Goal: Information Seeking & Learning: Learn about a topic

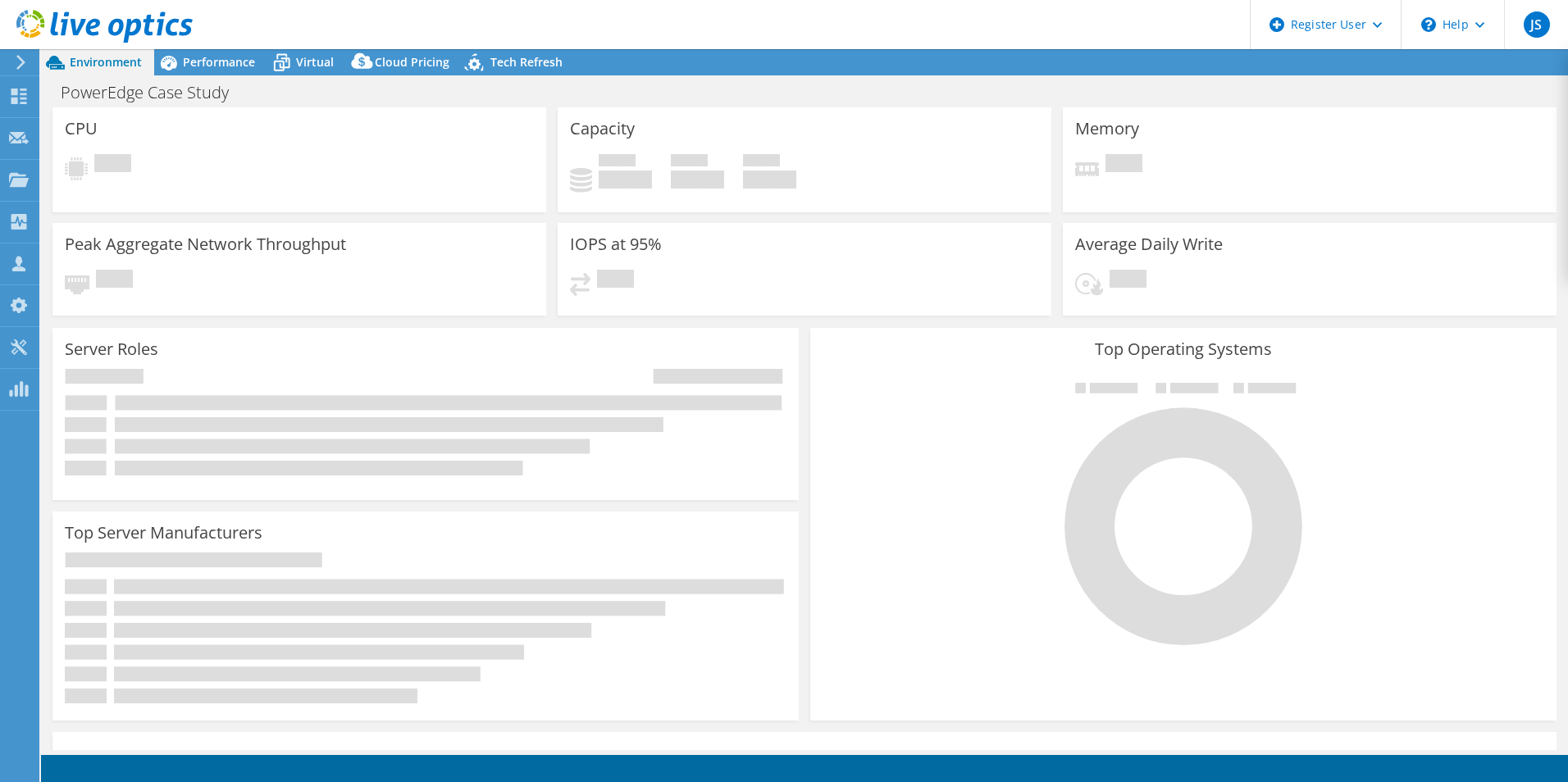
select select "USD"
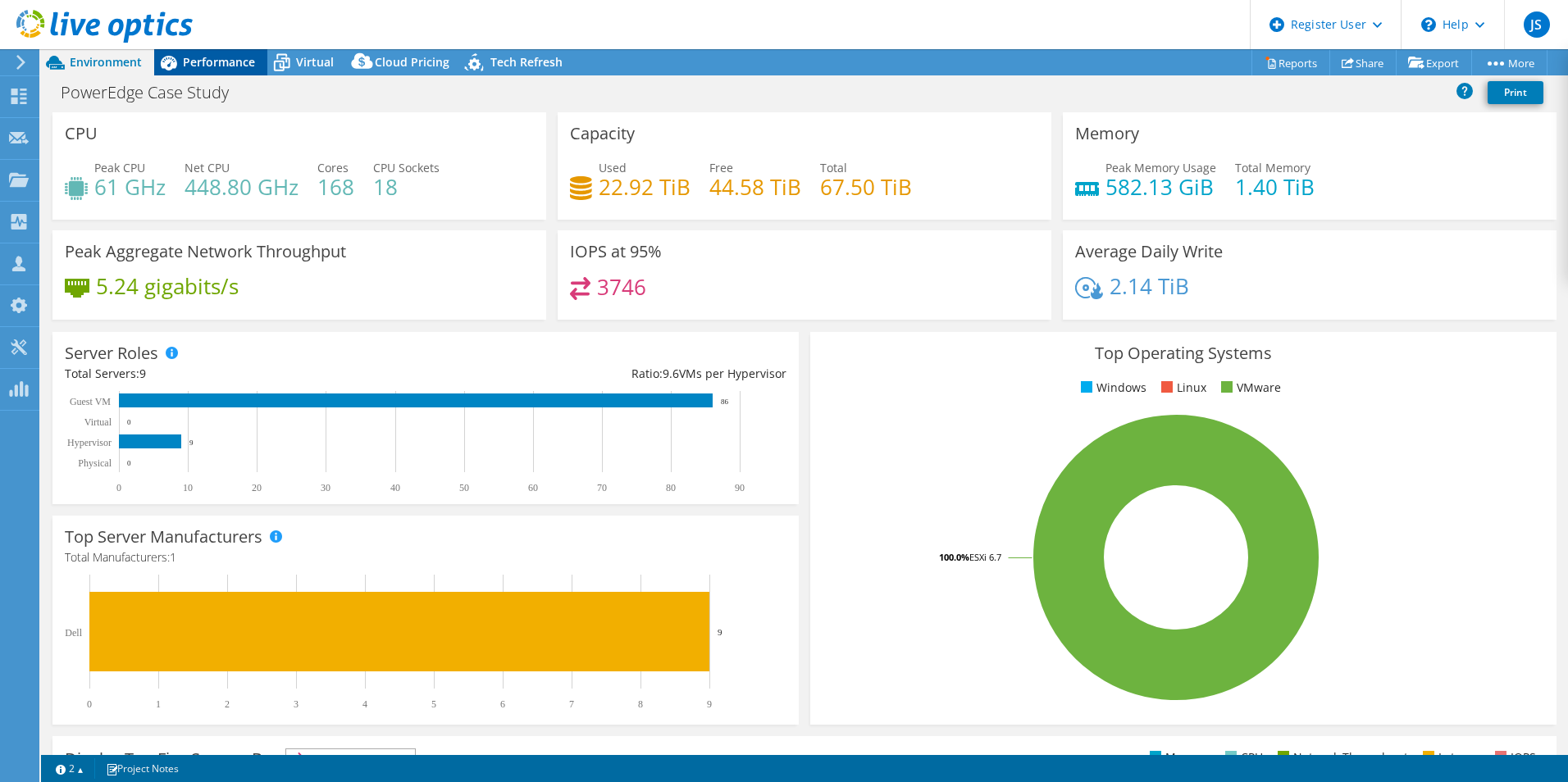
click at [215, 62] on span "Performance" at bounding box center [219, 62] width 72 height 15
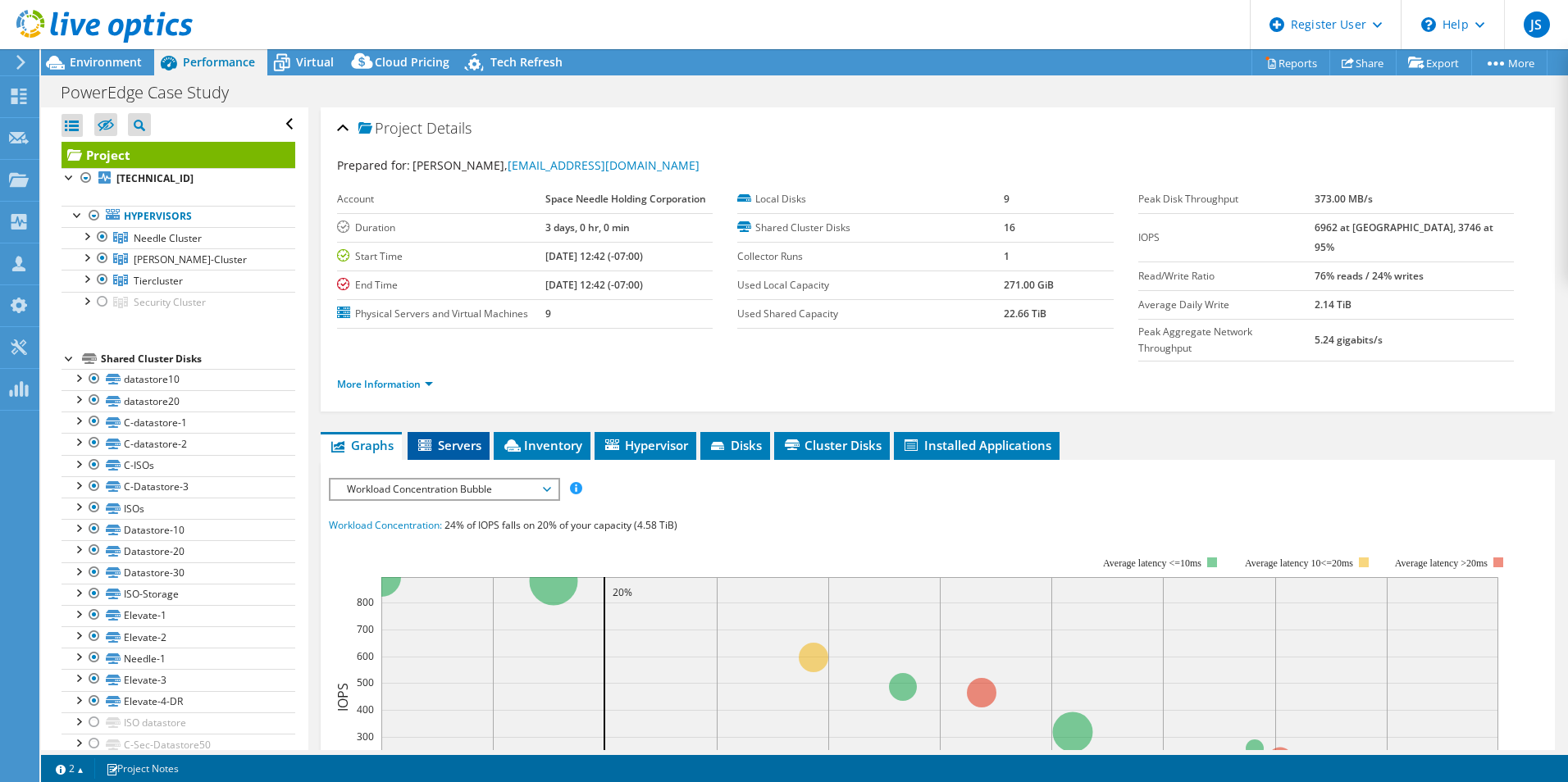
click at [486, 432] on li "Servers" at bounding box center [448, 445] width 82 height 28
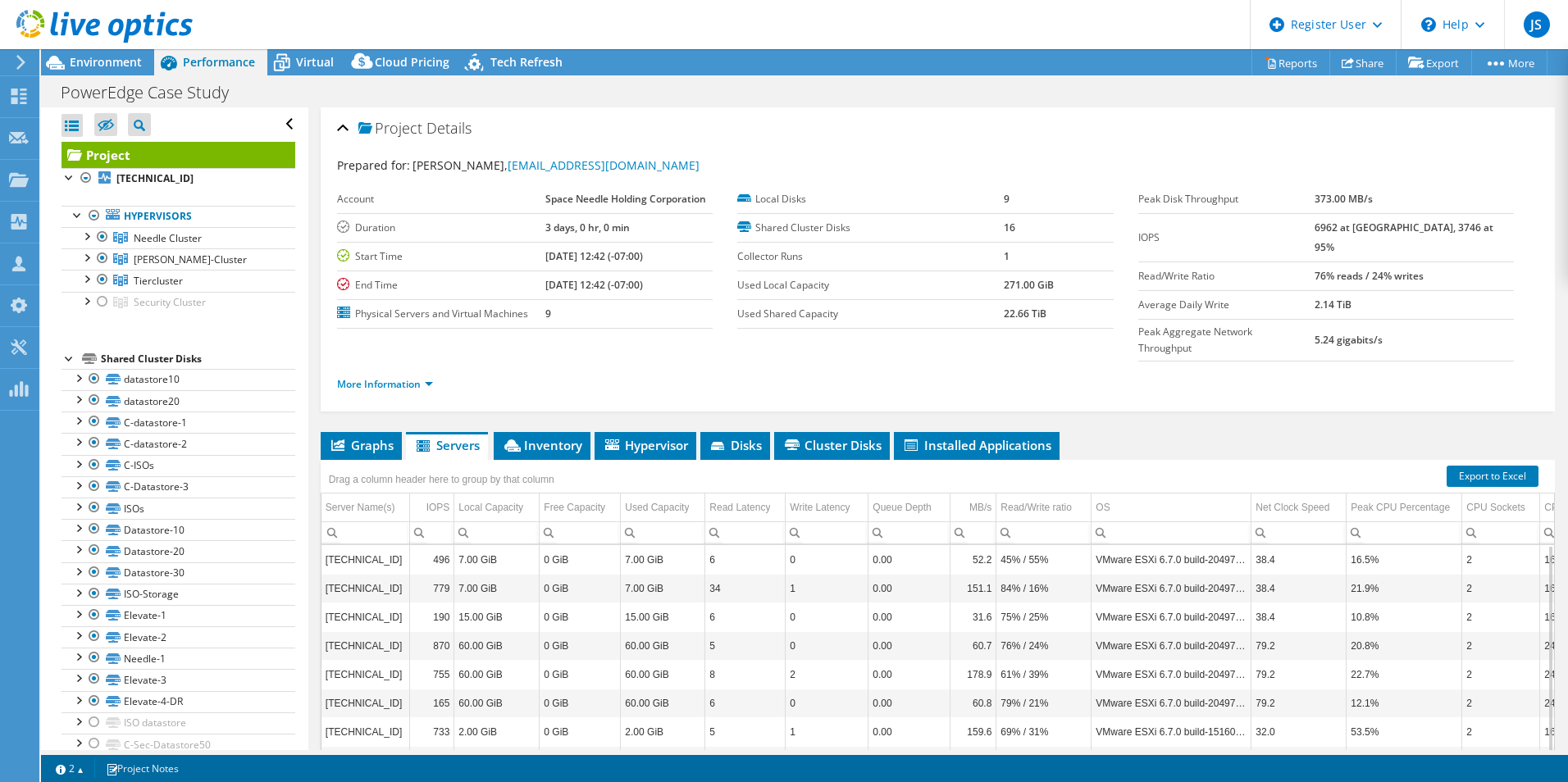
scroll to position [87, 0]
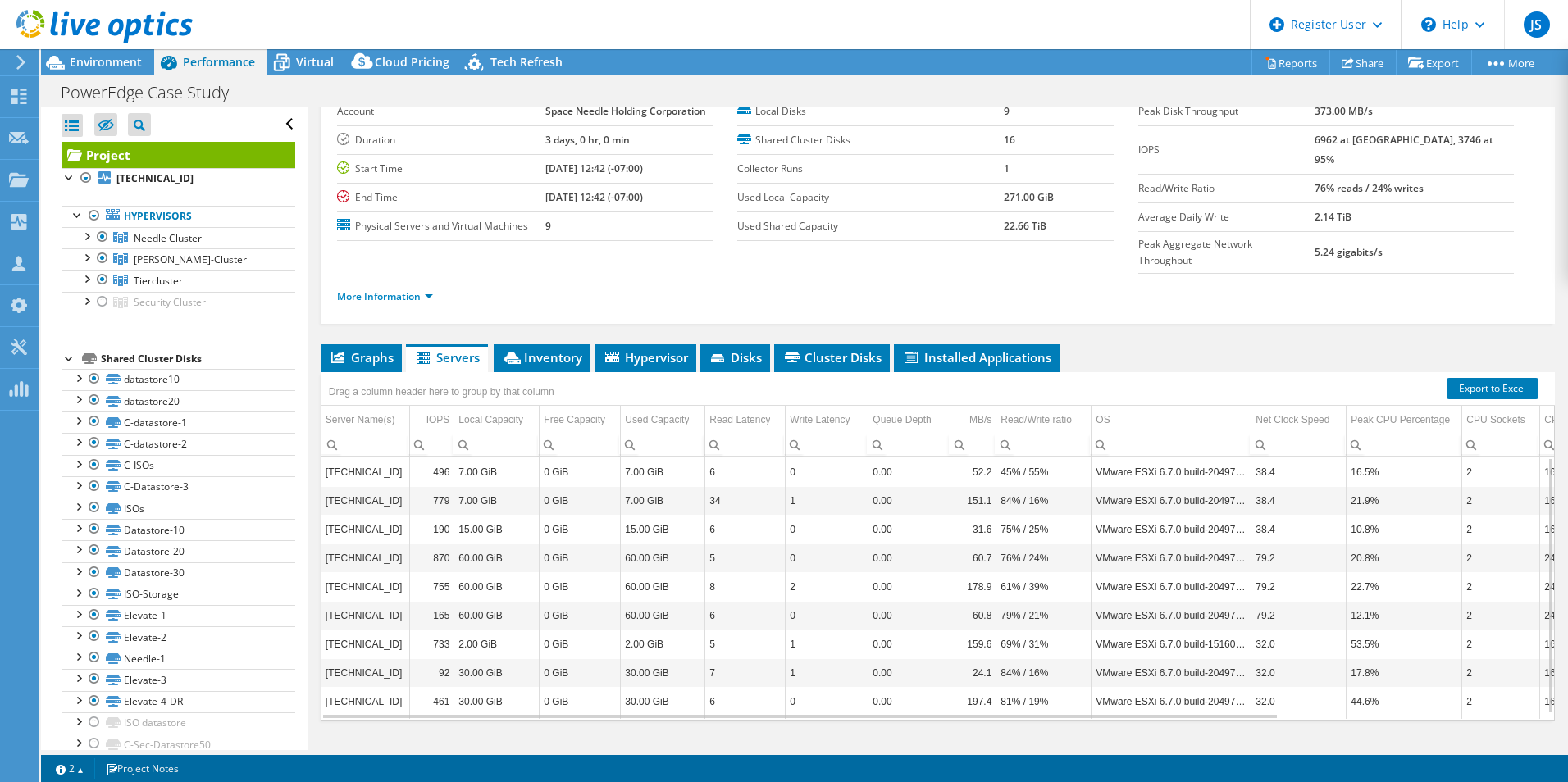
click at [570, 306] on div "Project Details Prepared for: [PERSON_NAME], [EMAIL_ADDRESS][DOMAIN_NAME] Accou…" at bounding box center [938, 401] width 1259 height 764
click at [583, 344] on li "Inventory" at bounding box center [542, 358] width 97 height 28
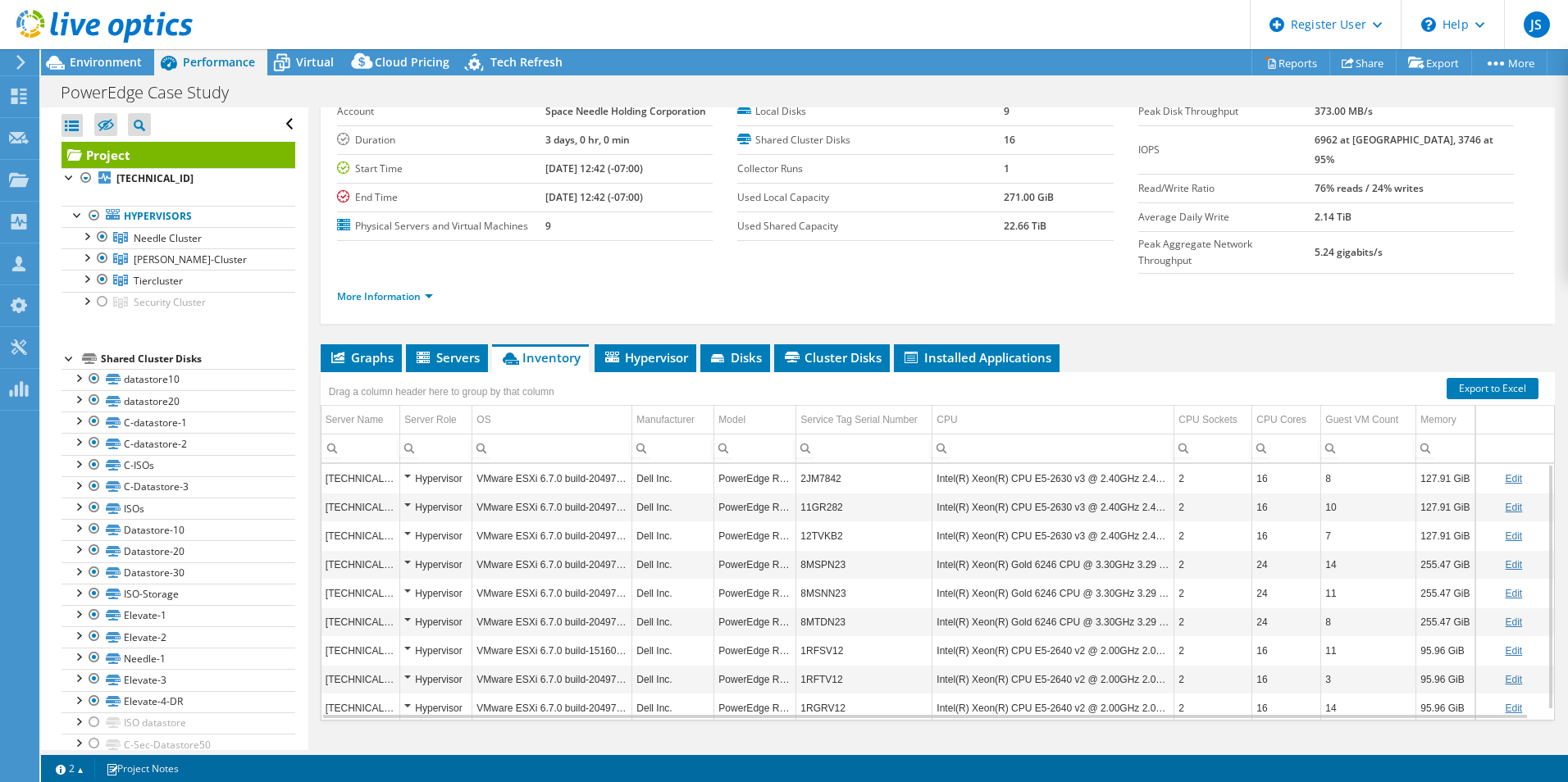
click at [1128, 717] on div "Graphs Servers Inventory Hypervisor Disks Cluster Disks Installed Applications …" at bounding box center [938, 549] width 1235 height 410
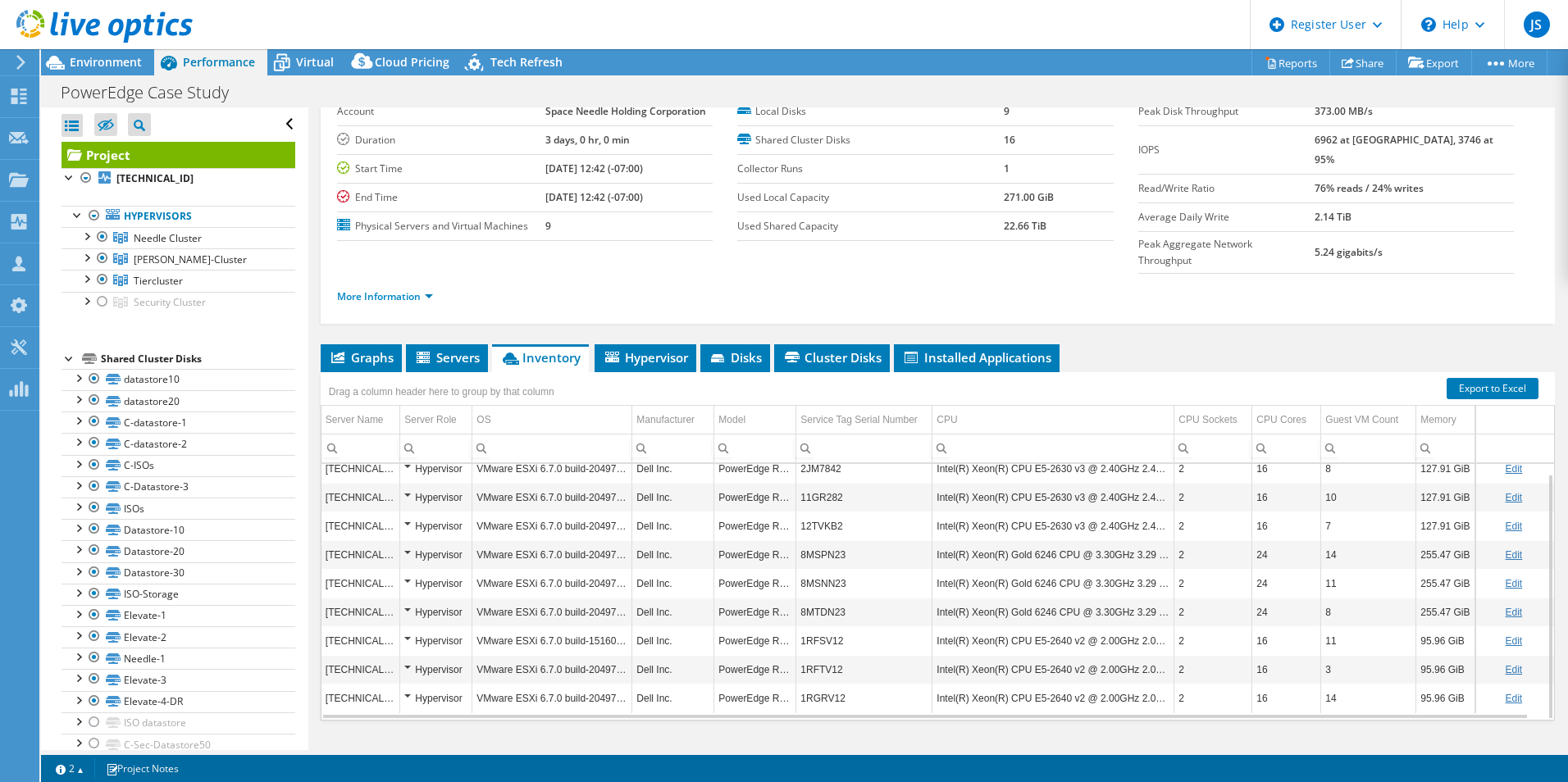
click at [786, 626] on td "PowerEdge R620" at bounding box center [756, 641] width 82 height 28
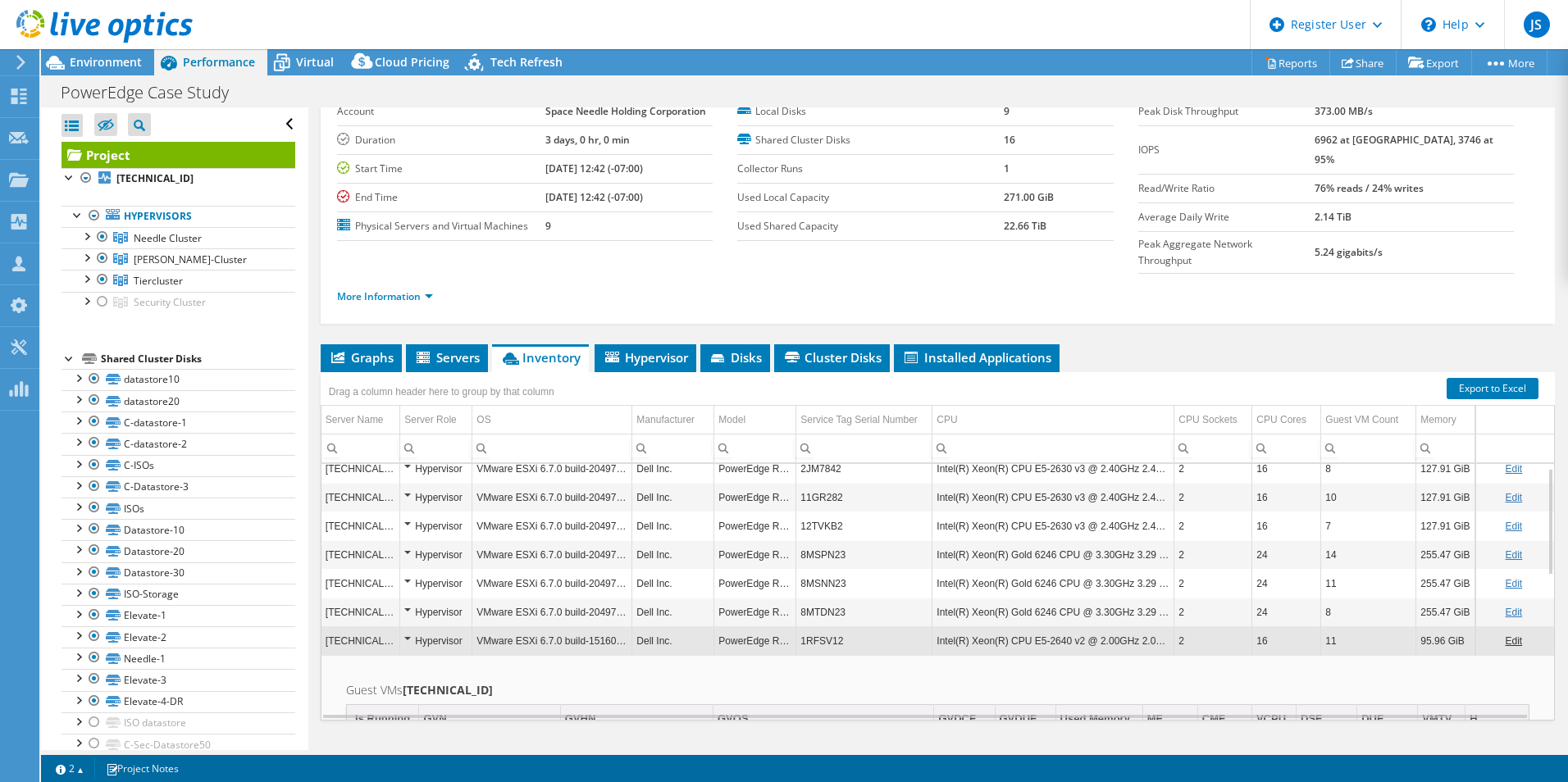
click at [785, 626] on td "PowerEdge R620" at bounding box center [756, 641] width 82 height 28
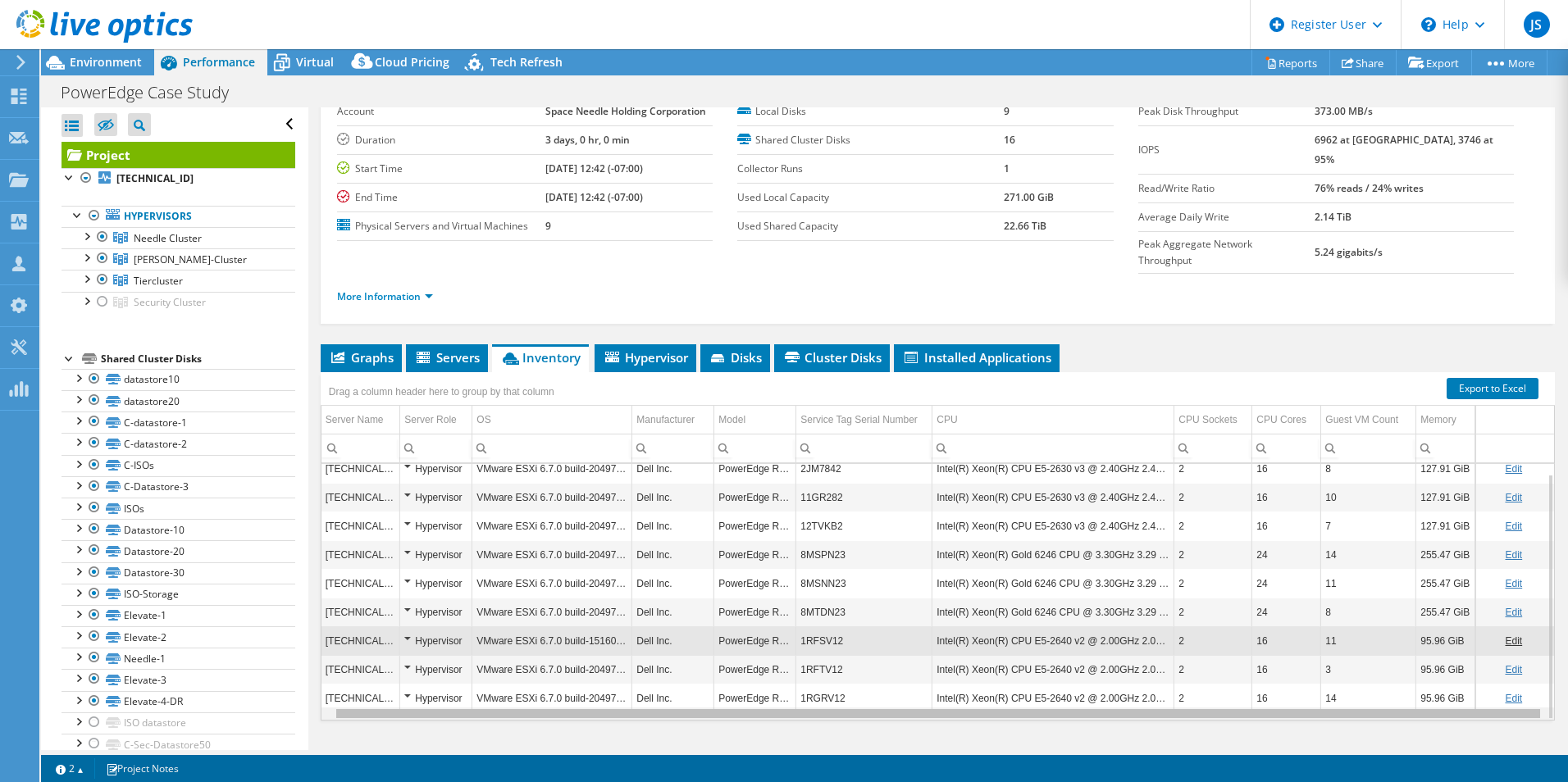
scroll to position [0, 13]
drag, startPoint x: 885, startPoint y: 683, endPoint x: 1042, endPoint y: 695, distance: 157.5
click at [1042, 695] on body "JS Dell User [PERSON_NAME] [PERSON_NAME][EMAIL_ADDRESS][PERSON_NAME][DOMAIN_NAM…" at bounding box center [784, 391] width 1568 height 782
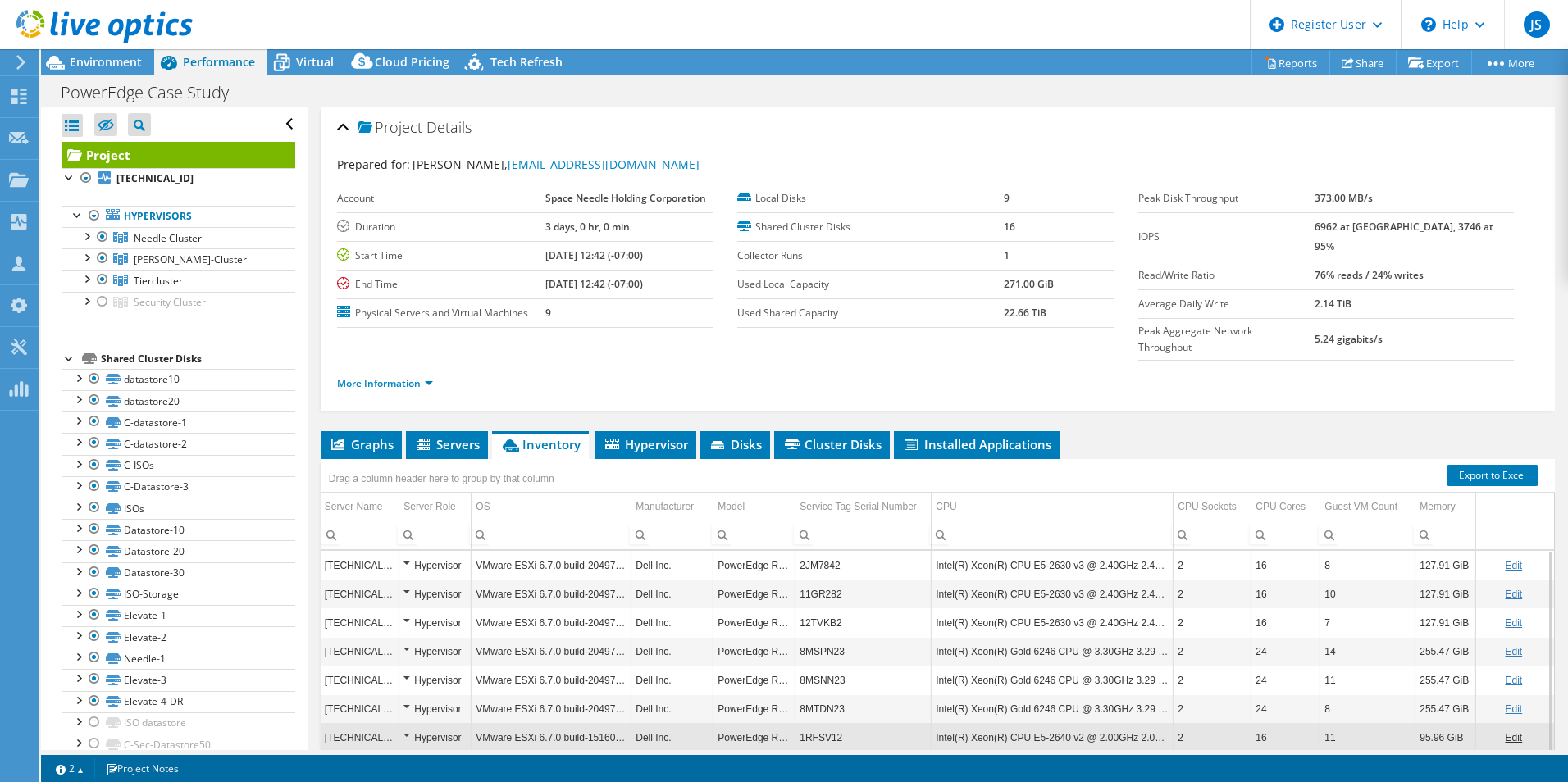
scroll to position [0, 0]
